Goal: Entertainment & Leisure: Consume media (video, audio)

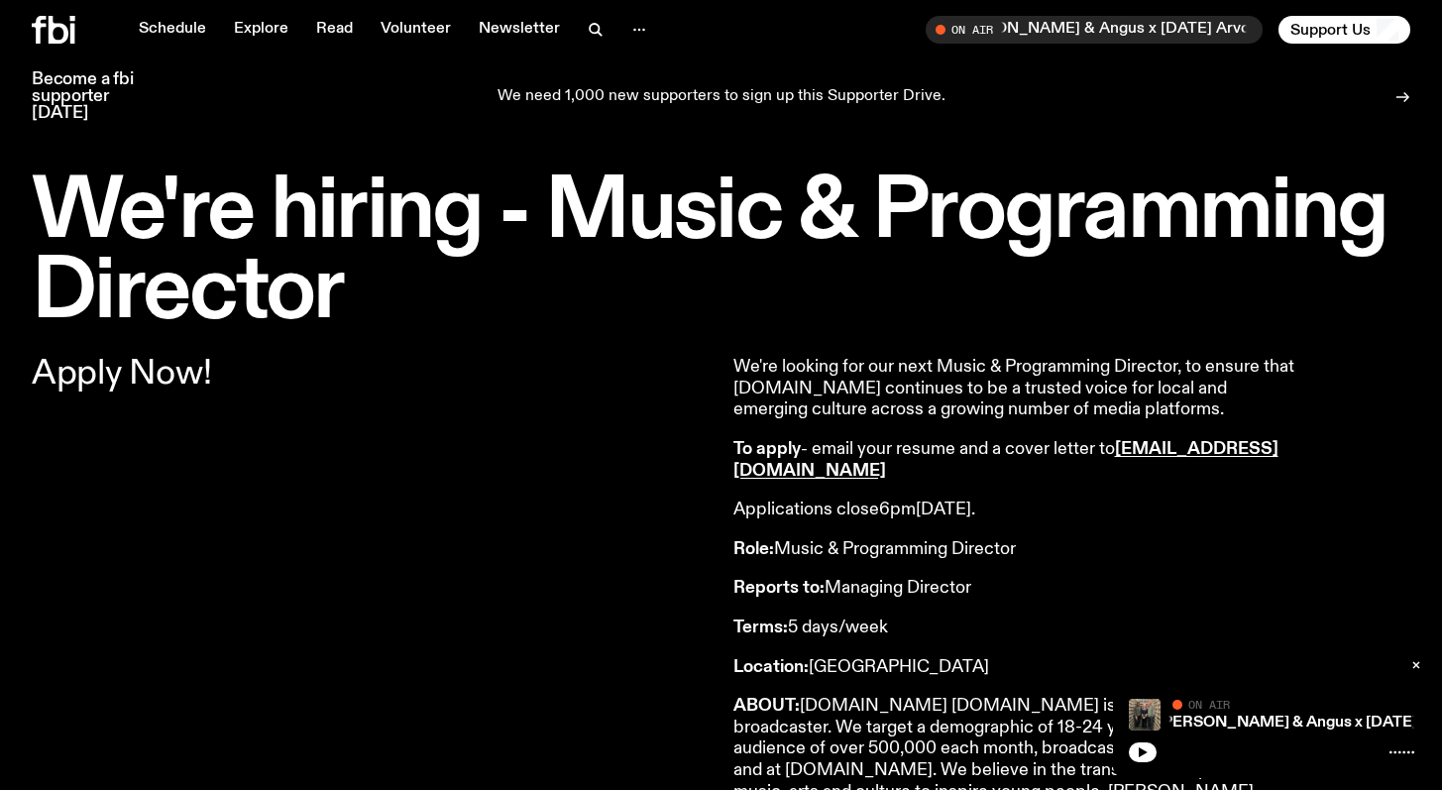
scroll to position [1755, 0]
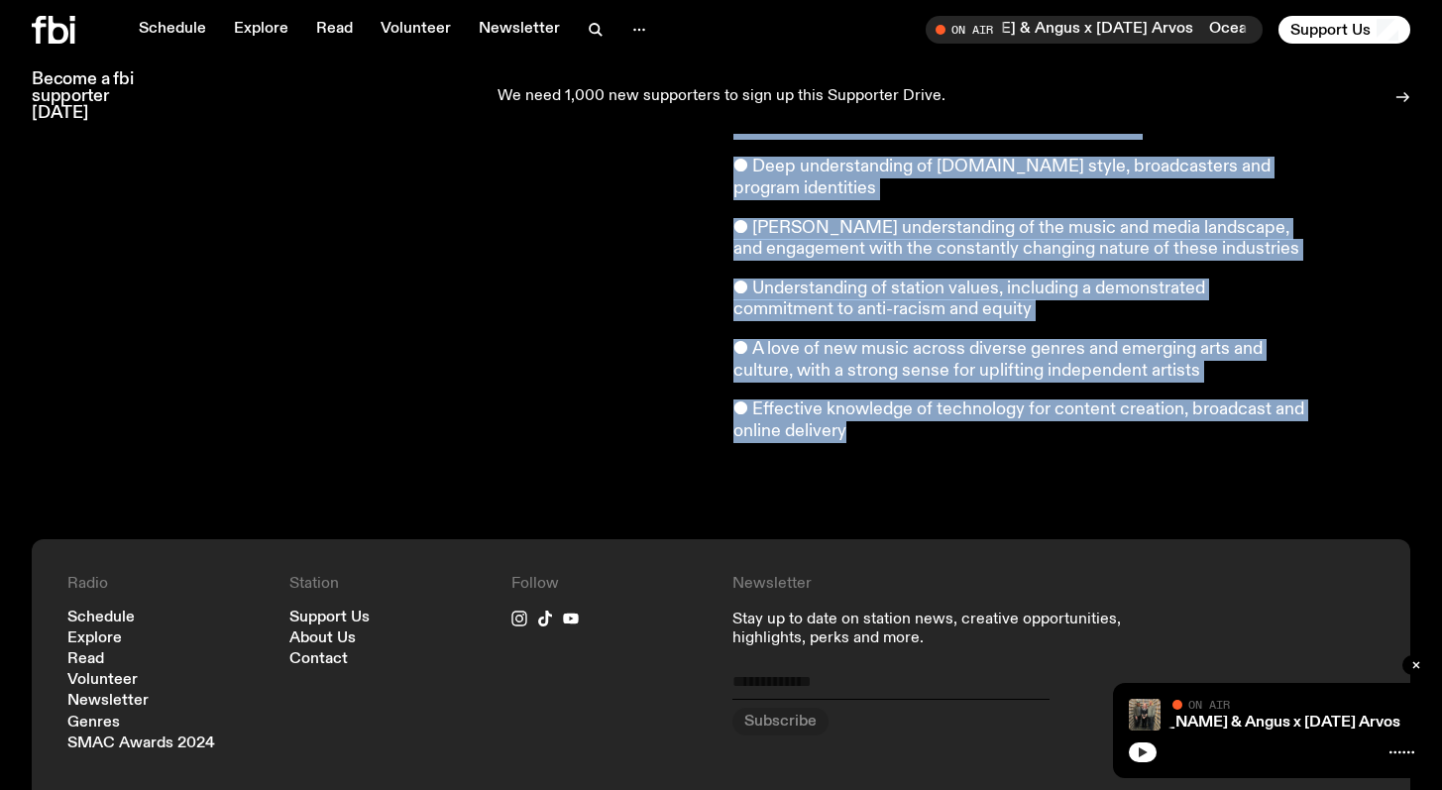
click at [1147, 759] on button "button" at bounding box center [1143, 752] width 28 height 20
click at [1142, 754] on icon "button" at bounding box center [1143, 752] width 12 height 12
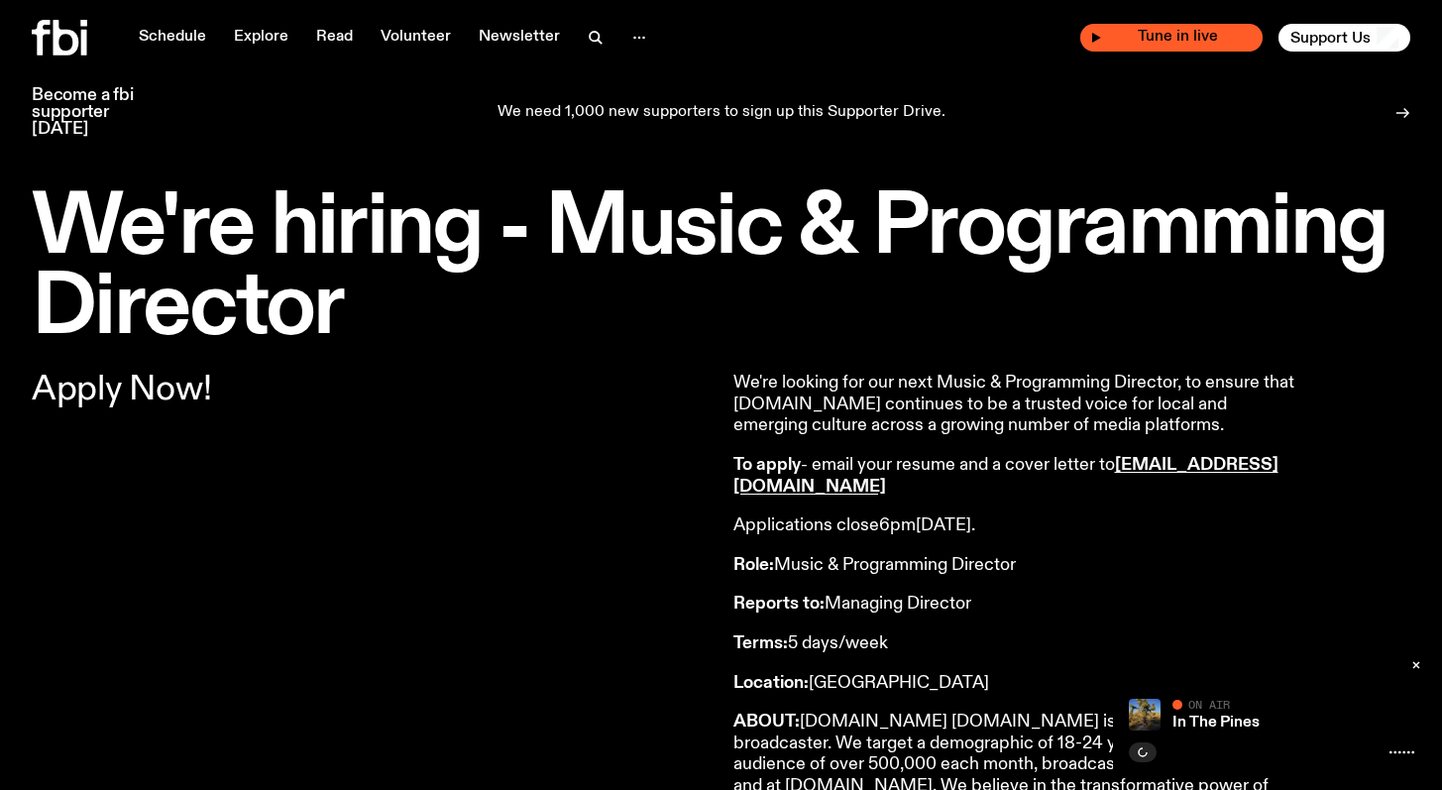
click at [1121, 30] on span "Tune in live" at bounding box center [1177, 37] width 151 height 15
click at [1099, 37] on icon "button" at bounding box center [1096, 38] width 9 height 10
click at [1139, 749] on icon "button" at bounding box center [1143, 752] width 9 height 10
click at [1140, 748] on rect "button" at bounding box center [1140, 752] width 3 height 10
click at [183, 32] on link "Schedule" at bounding box center [172, 38] width 91 height 28
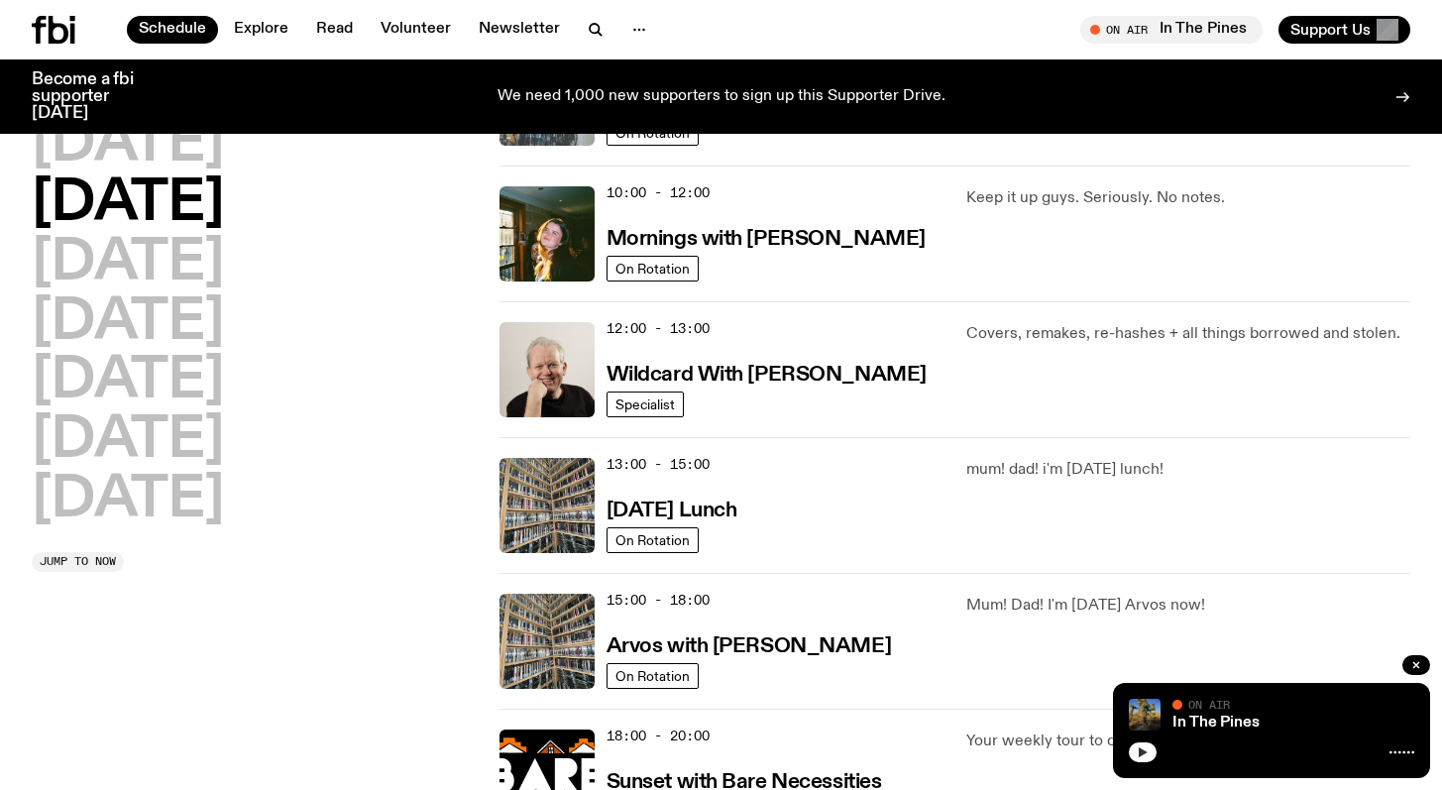
scroll to position [279, 0]
click at [531, 394] on img at bounding box center [546, 368] width 95 height 95
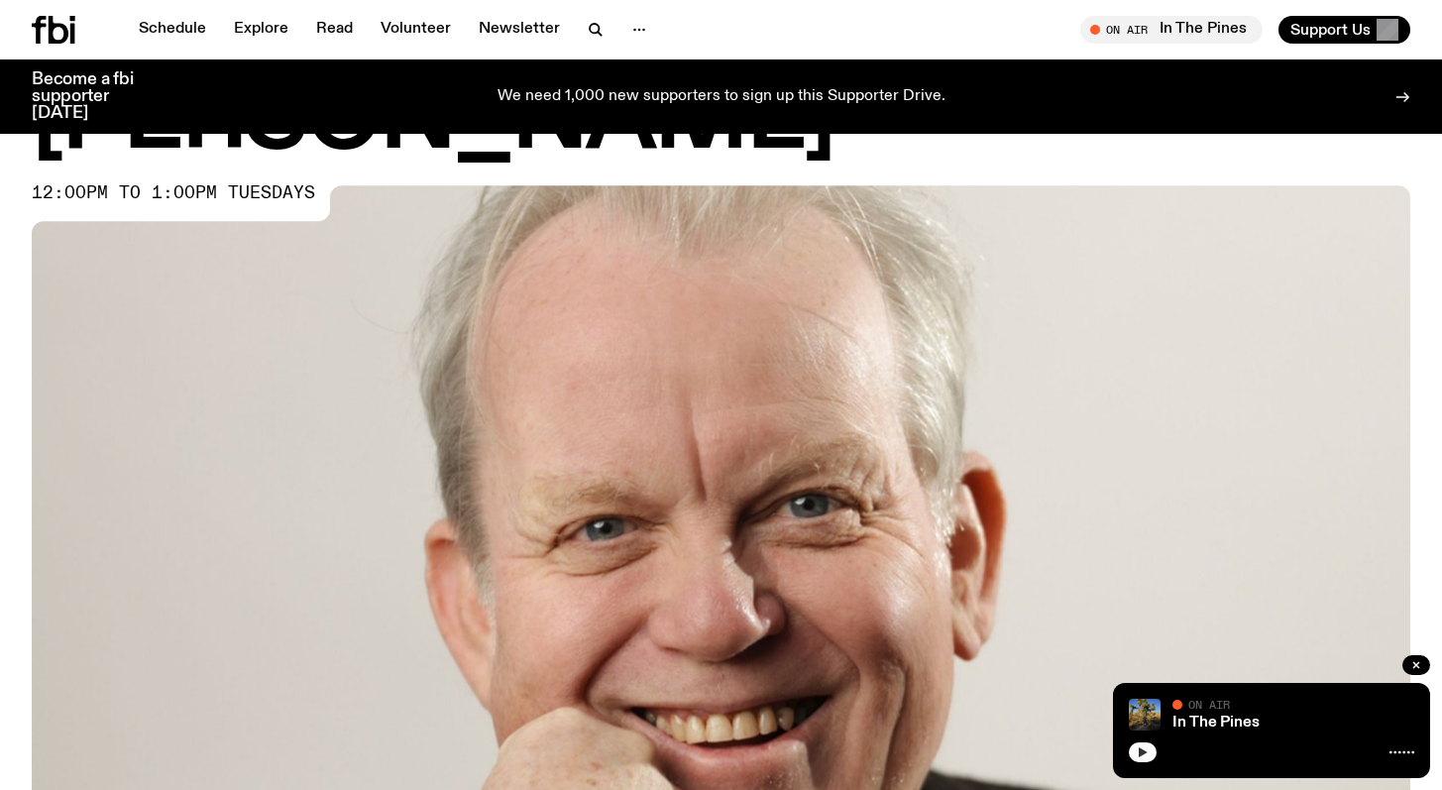
scroll to position [183, 0]
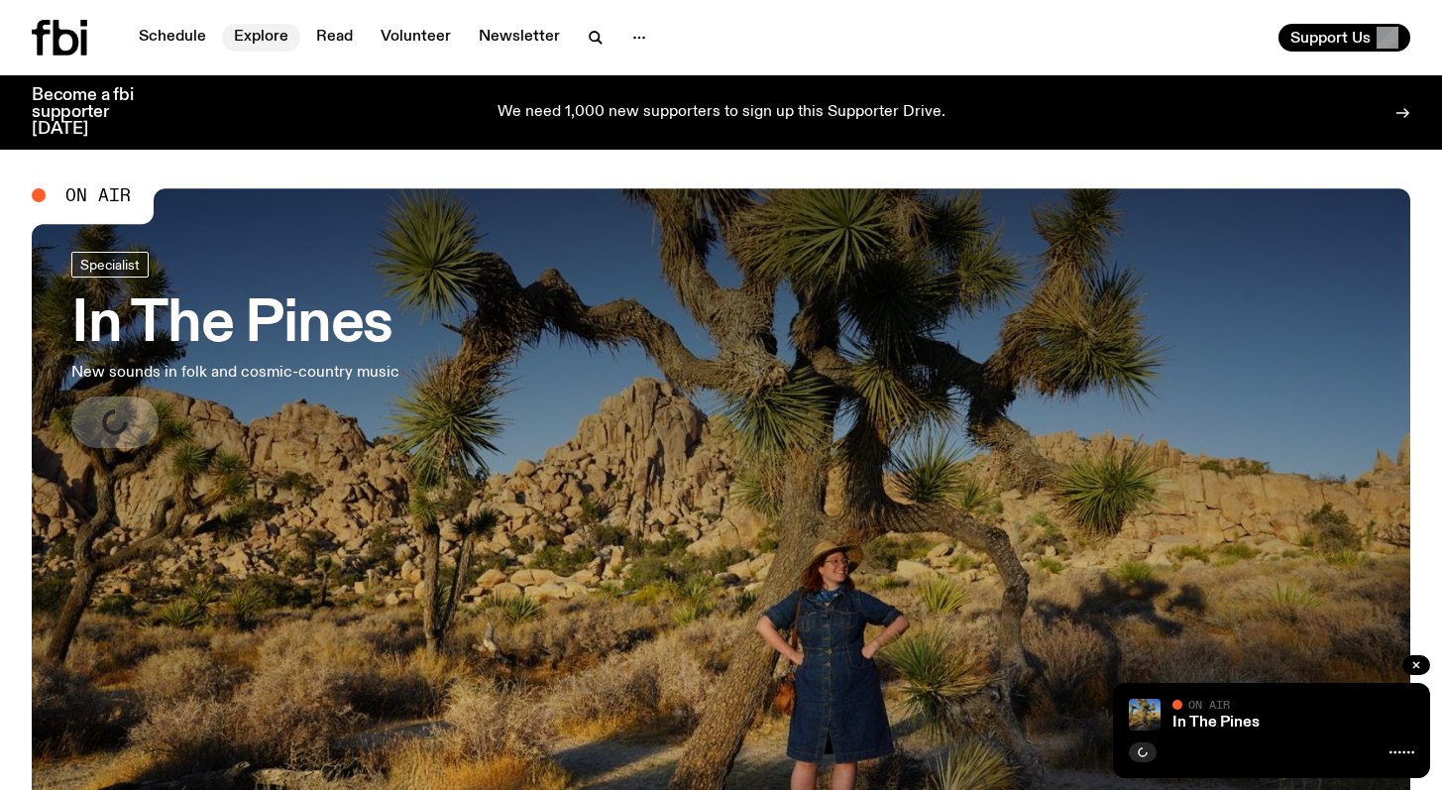
click at [257, 35] on link "Explore" at bounding box center [261, 38] width 78 height 28
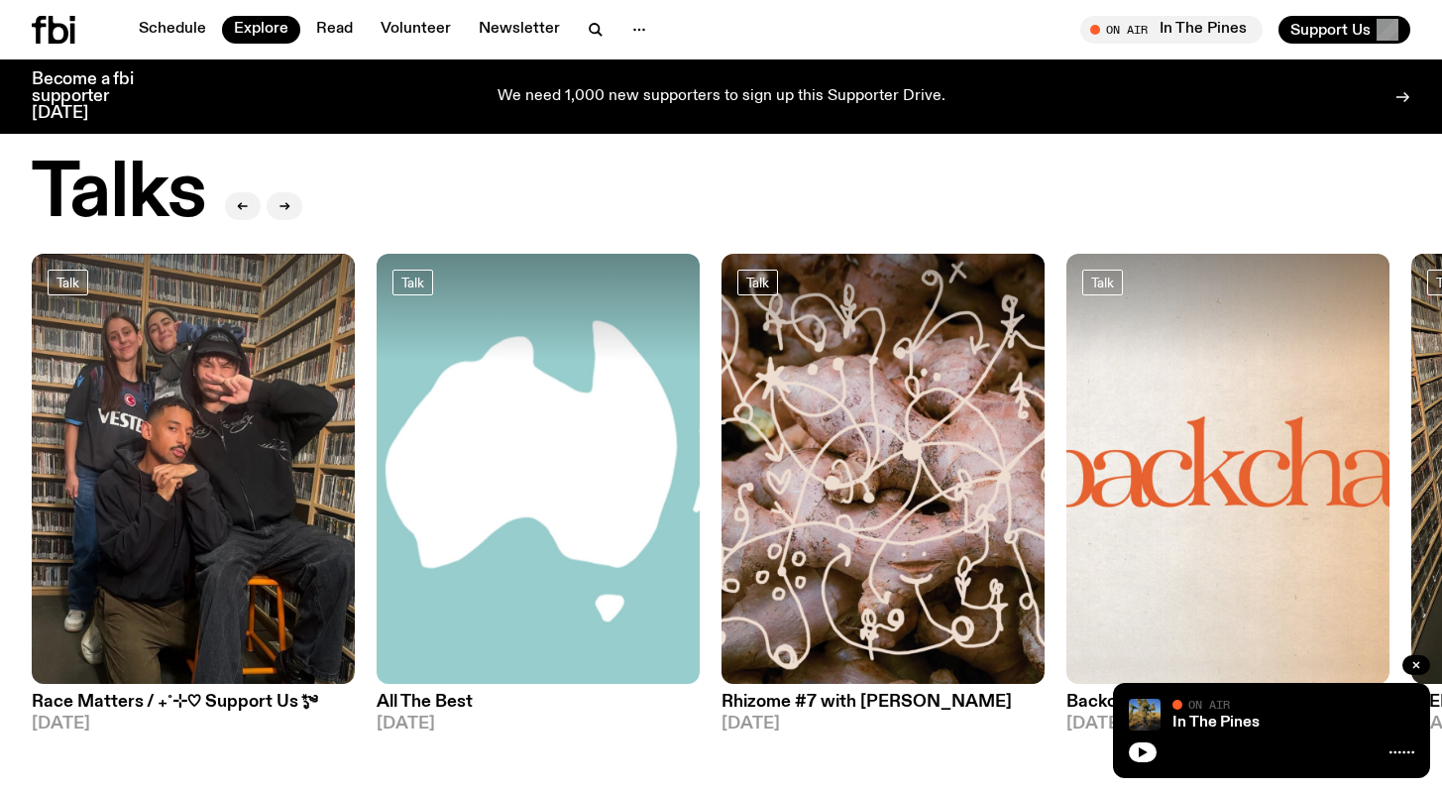
scroll to position [2099, 0]
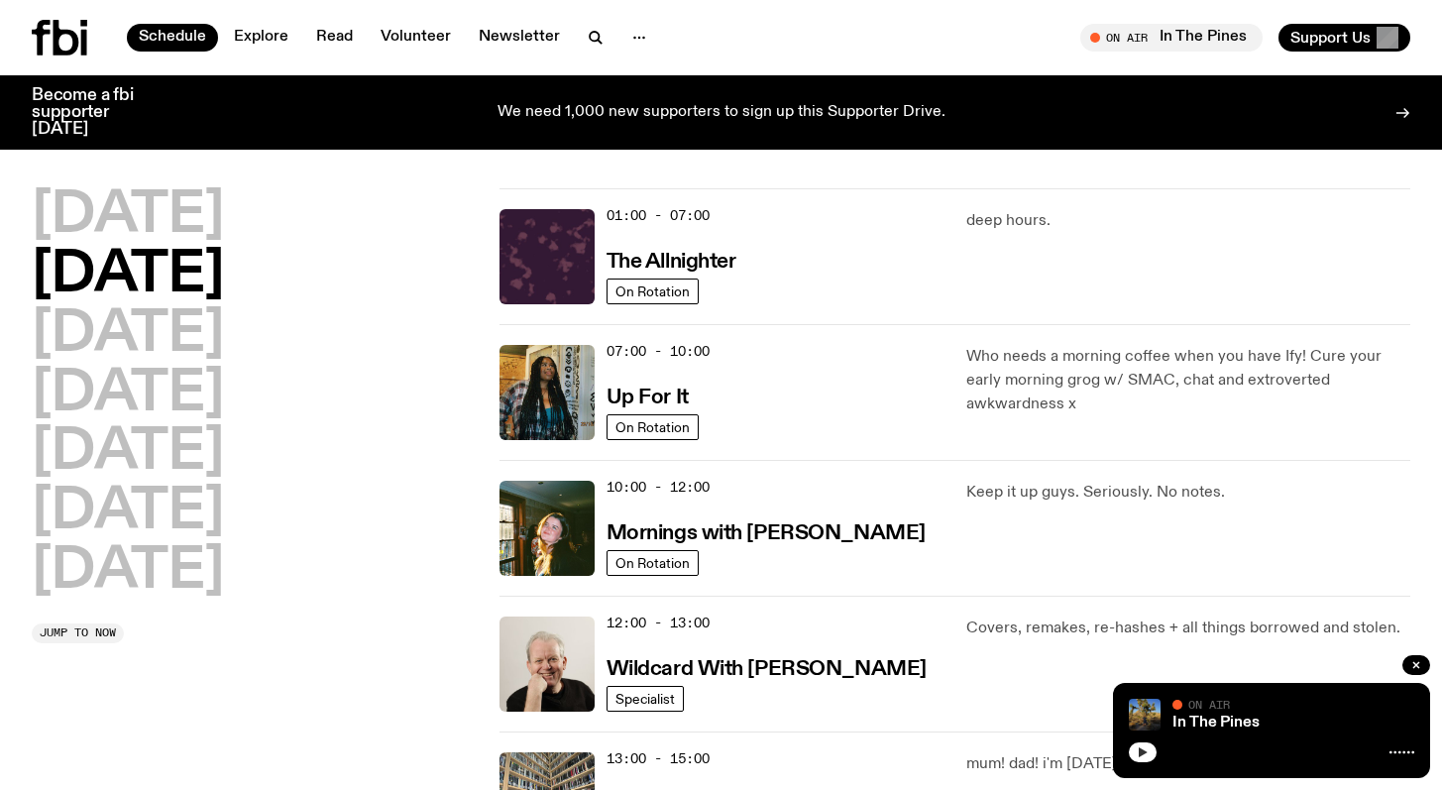
click at [1142, 752] on icon "button" at bounding box center [1143, 752] width 9 height 10
click at [1144, 748] on icon "button" at bounding box center [1143, 752] width 12 height 12
click at [1288, 725] on div "In The Pines" at bounding box center [1291, 722] width 246 height 15
click at [1201, 729] on link "In The Pines" at bounding box center [1215, 722] width 87 height 16
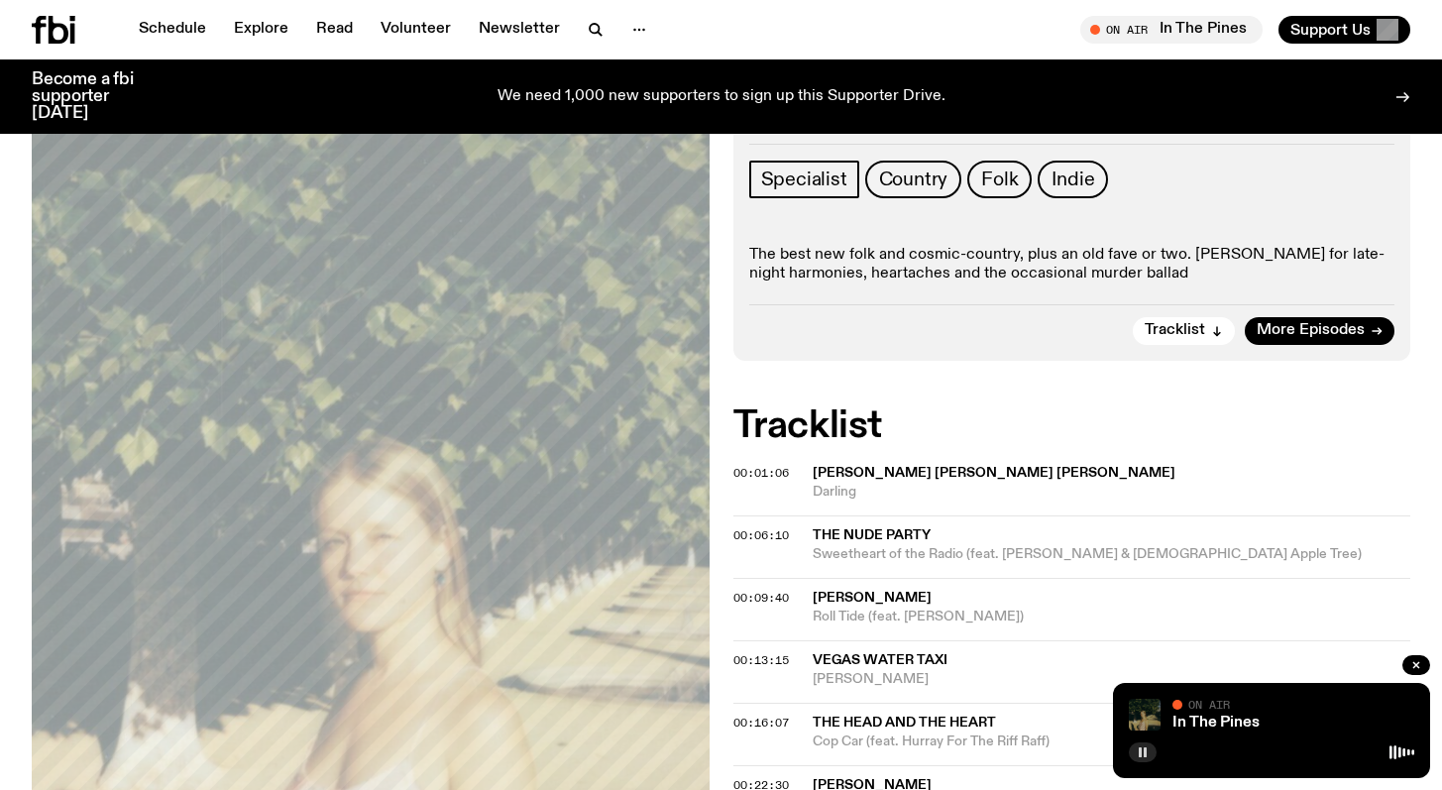
scroll to position [279, 0]
click at [1215, 707] on span "On Air" at bounding box center [1209, 704] width 42 height 13
click at [1405, 752] on icon at bounding box center [1401, 752] width 25 height 16
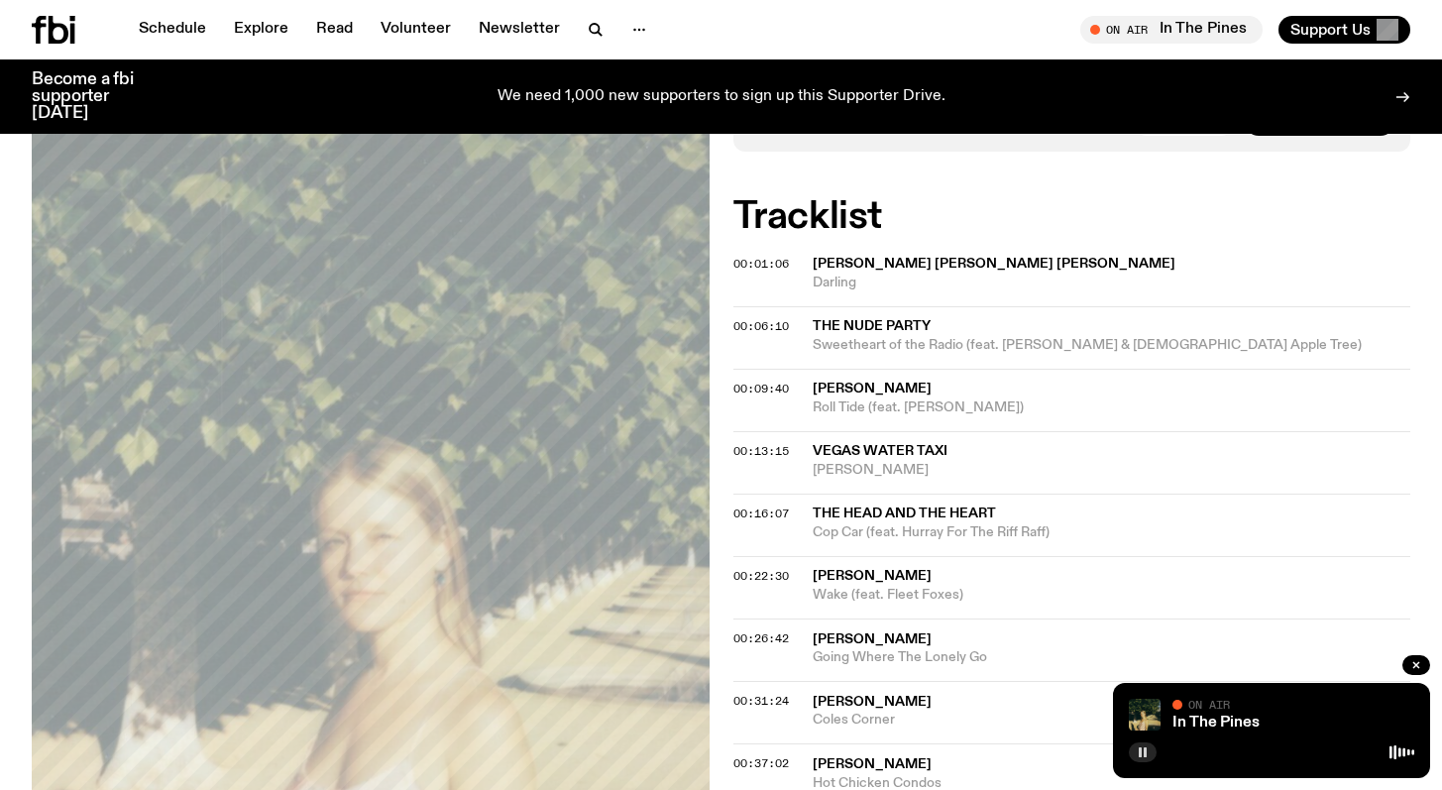
scroll to position [490, 0]
click at [1149, 750] on button "button" at bounding box center [1143, 752] width 28 height 20
click at [1142, 750] on icon "button" at bounding box center [1143, 752] width 12 height 12
